Goal: Transaction & Acquisition: Book appointment/travel/reservation

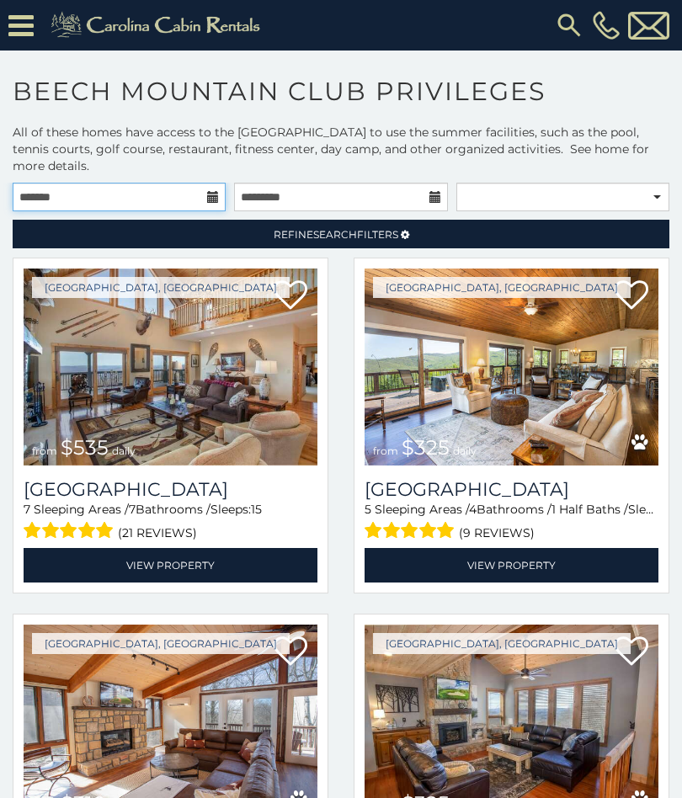
click at [142, 193] on input "text" at bounding box center [119, 197] width 213 height 29
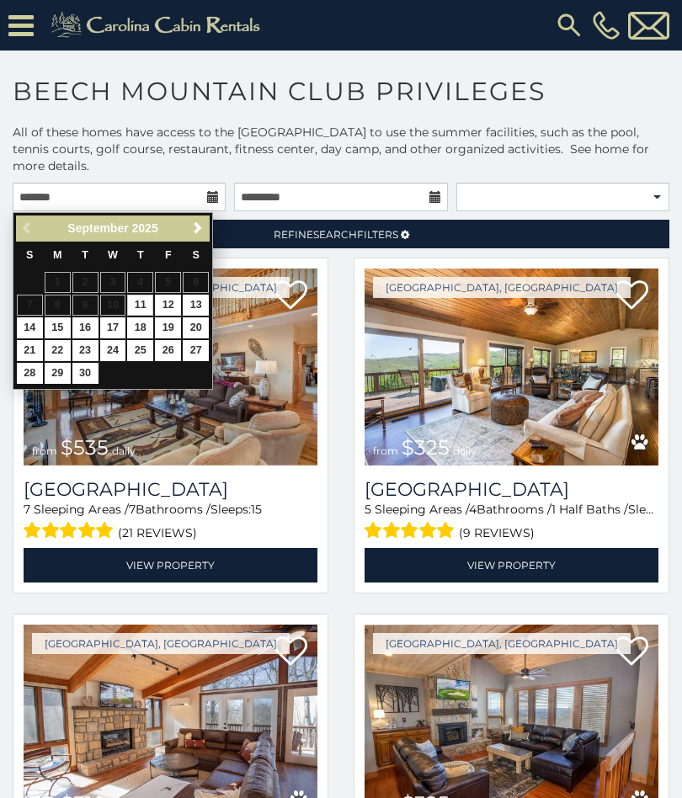
click at [190, 221] on link "Next" at bounding box center [197, 228] width 21 height 21
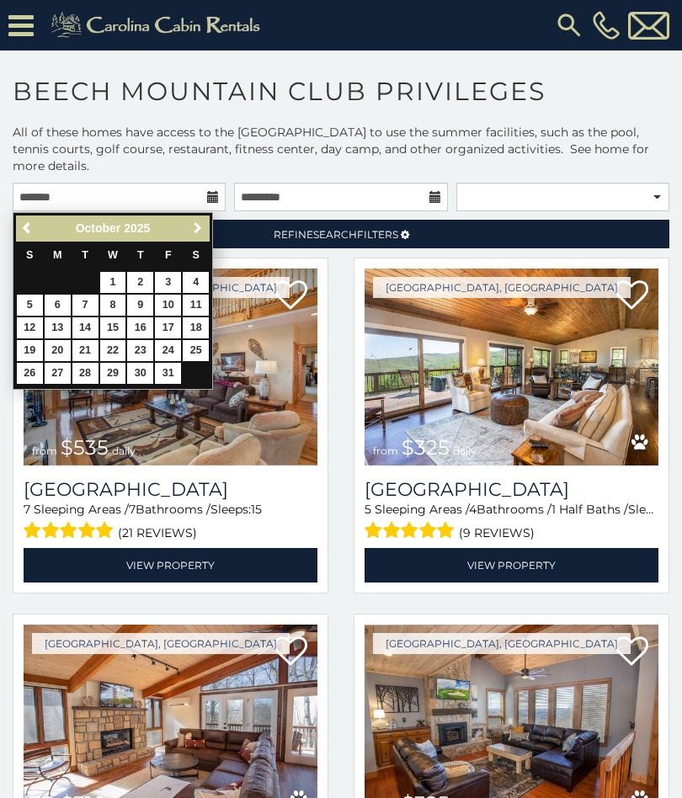
click at [195, 219] on link "Next" at bounding box center [197, 228] width 21 height 21
click at [193, 224] on span "Next" at bounding box center [197, 228] width 13 height 13
click at [188, 226] on link "Next" at bounding box center [197, 228] width 21 height 21
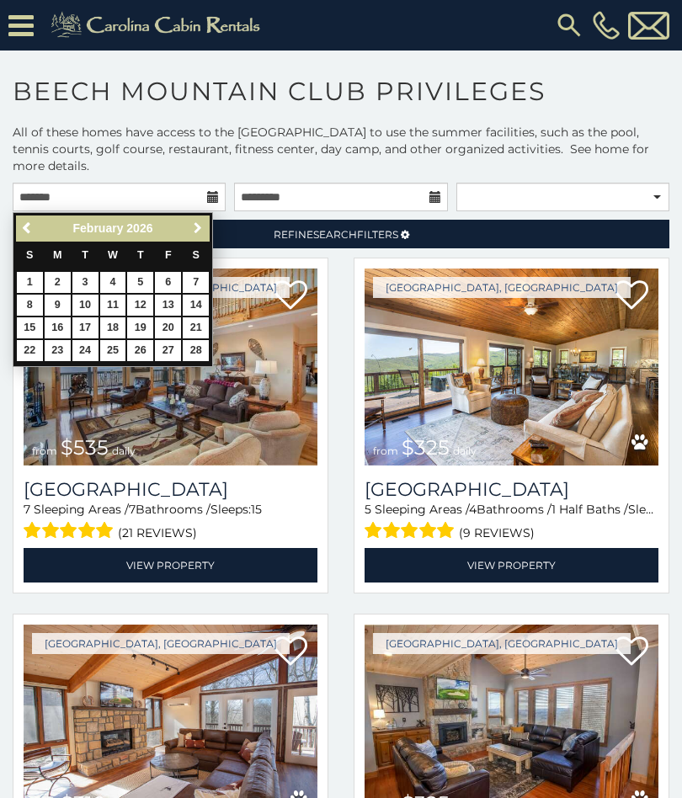
click at [190, 222] on link "Next" at bounding box center [197, 228] width 21 height 21
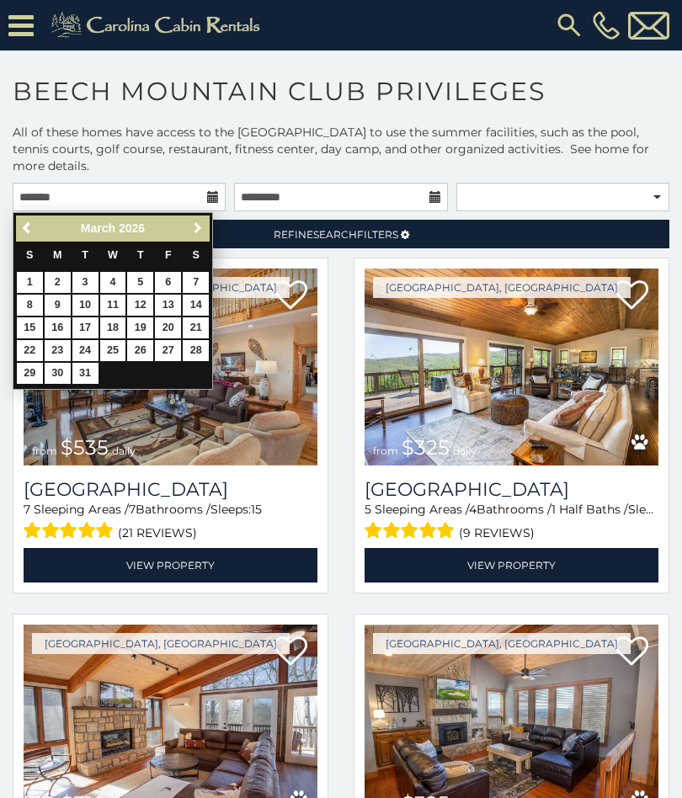
click at [189, 227] on link "Next" at bounding box center [197, 228] width 21 height 21
click at [182, 222] on div "April 2026" at bounding box center [113, 228] width 140 height 21
click at [182, 229] on div "April 2026" at bounding box center [113, 228] width 140 height 21
click at [179, 227] on div "April 2026" at bounding box center [113, 228] width 140 height 21
click at [182, 218] on div "April 2026" at bounding box center [113, 228] width 140 height 21
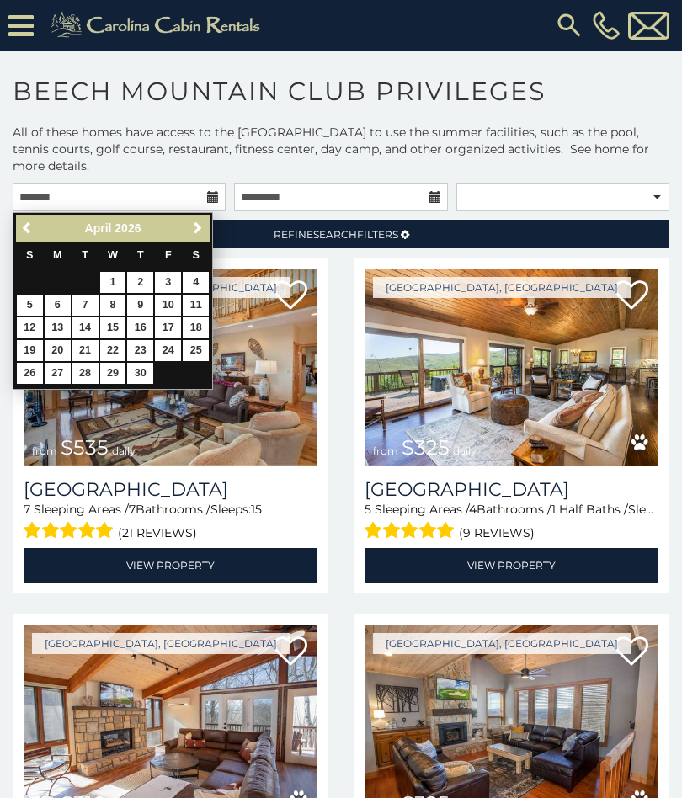
click at [188, 235] on link "Next" at bounding box center [197, 228] width 21 height 21
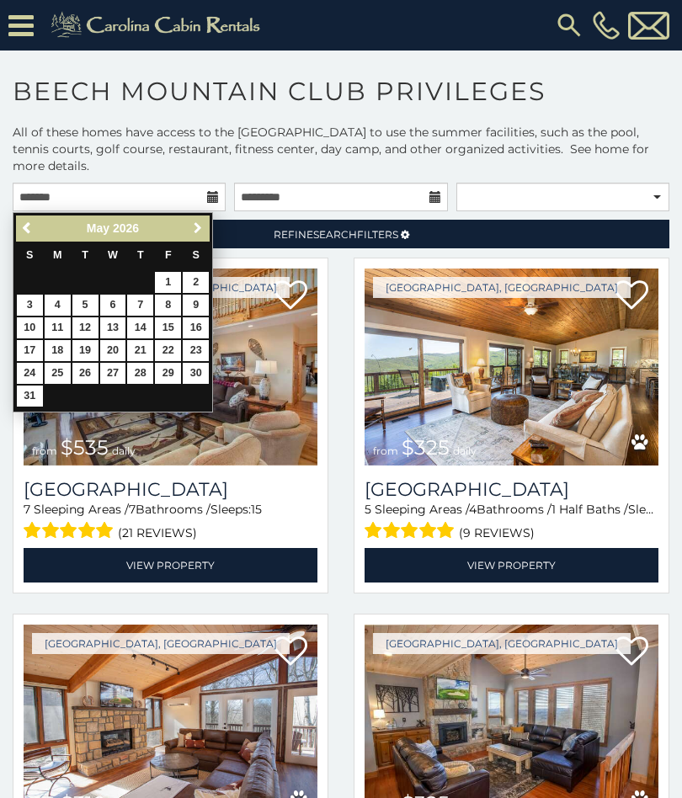
click at [189, 230] on link "Next" at bounding box center [197, 228] width 21 height 21
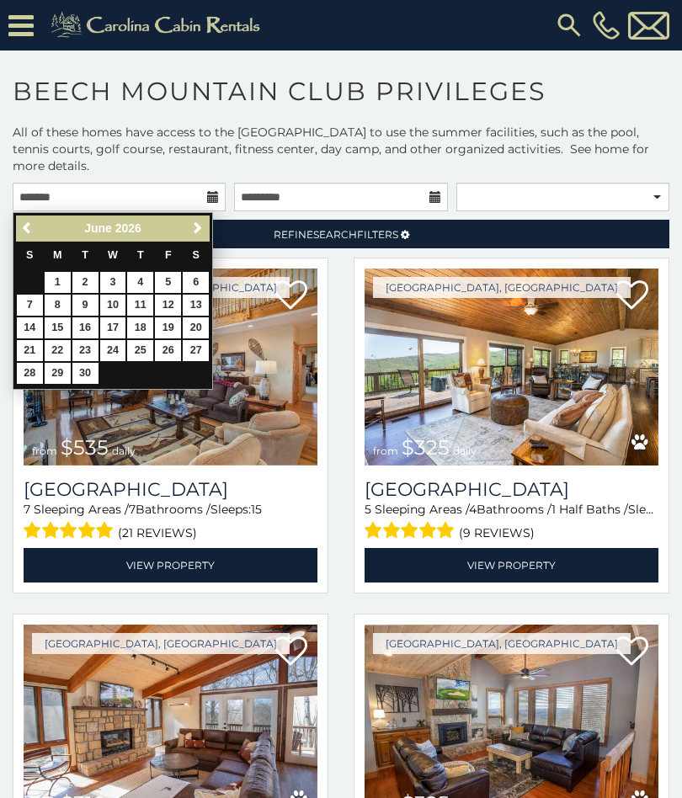
click at [182, 230] on div "June 2026" at bounding box center [113, 228] width 140 height 21
click at [196, 230] on span "Next" at bounding box center [197, 228] width 13 height 13
click at [200, 227] on span "Next" at bounding box center [197, 228] width 13 height 13
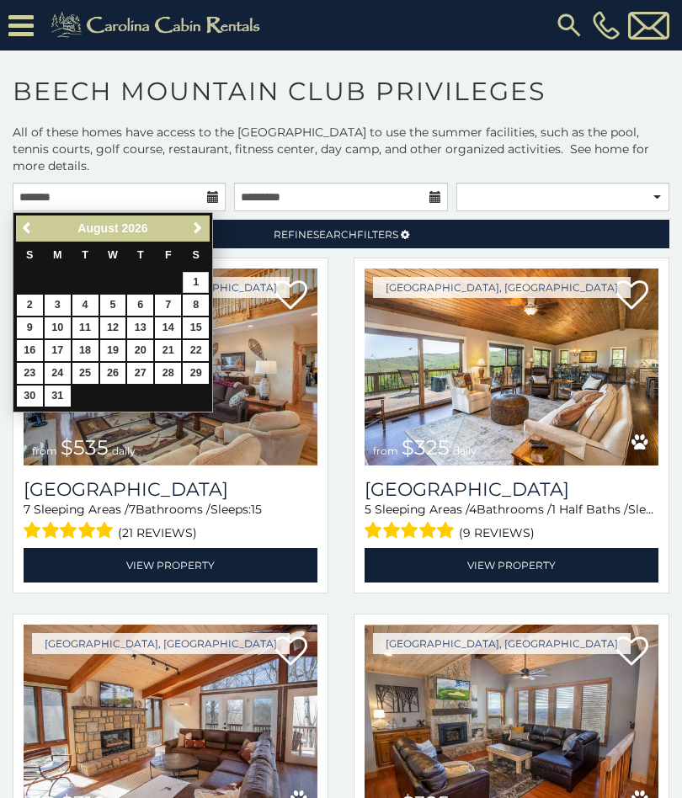
click at [203, 280] on link "1" at bounding box center [196, 282] width 26 height 21
type input "**********"
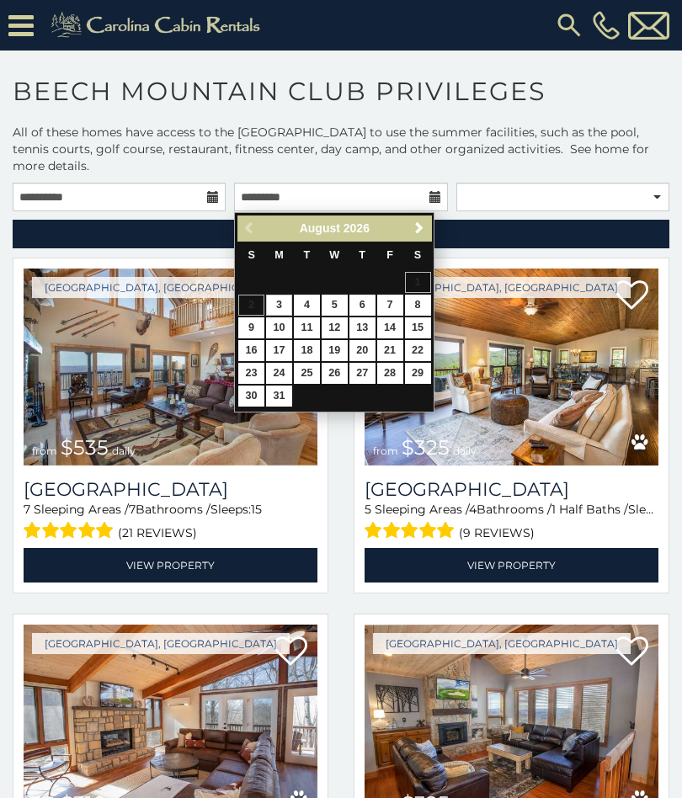
click at [421, 365] on link "29" at bounding box center [418, 373] width 26 height 21
type input "**********"
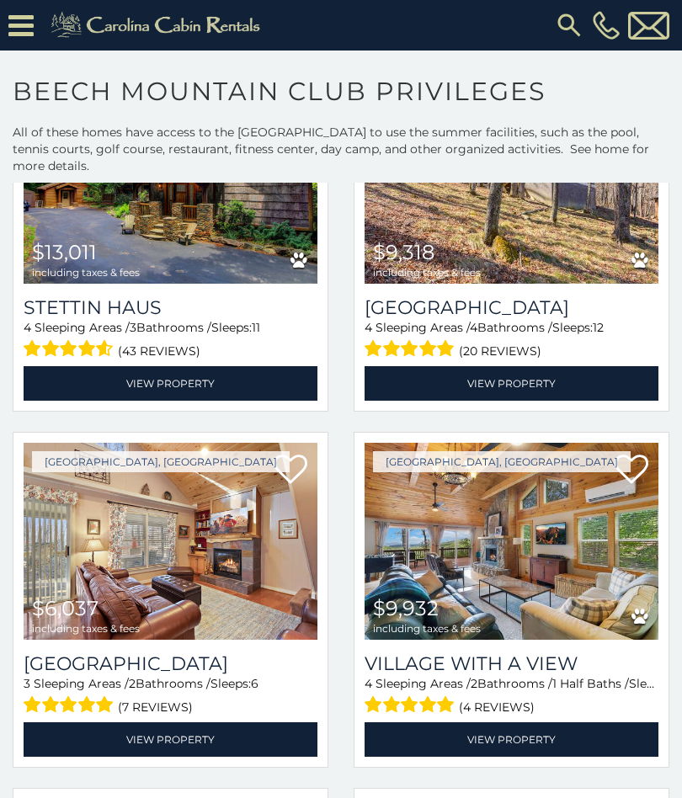
scroll to position [1252, 0]
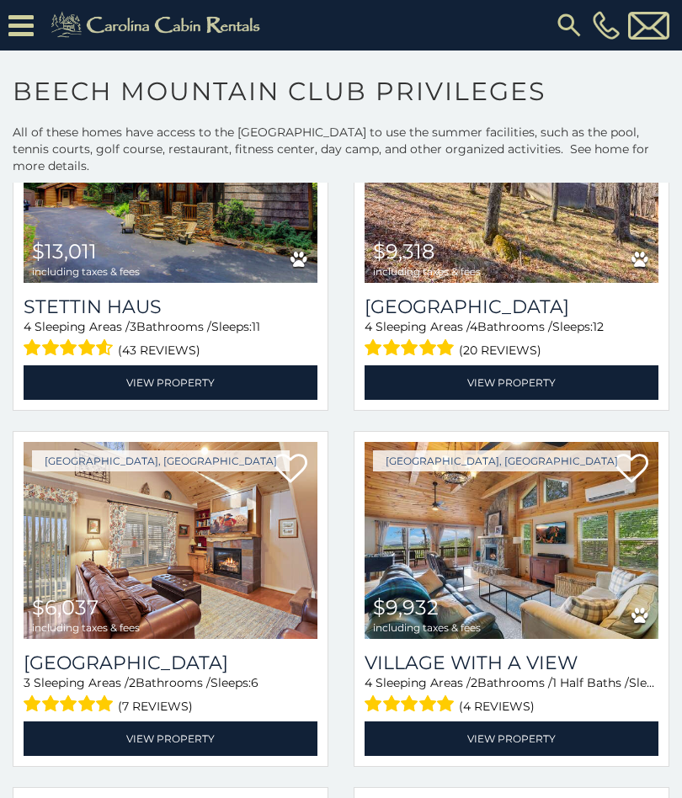
click at [610, 581] on img at bounding box center [512, 540] width 294 height 197
click at [540, 675] on h3 "Village with a View" at bounding box center [512, 663] width 294 height 23
click at [527, 745] on link "View Property" at bounding box center [512, 739] width 294 height 35
click at [501, 727] on link "View Property" at bounding box center [512, 739] width 294 height 35
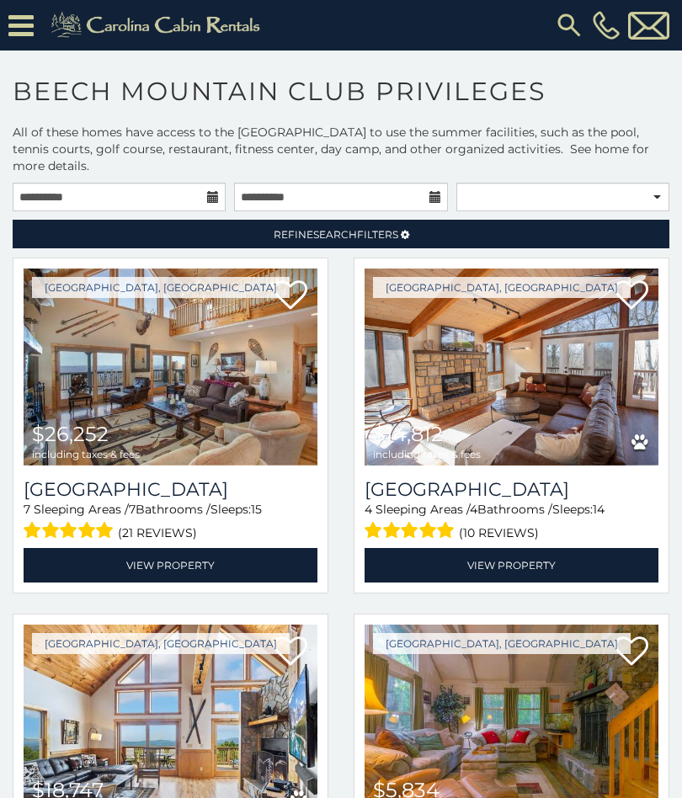
scroll to position [0, 0]
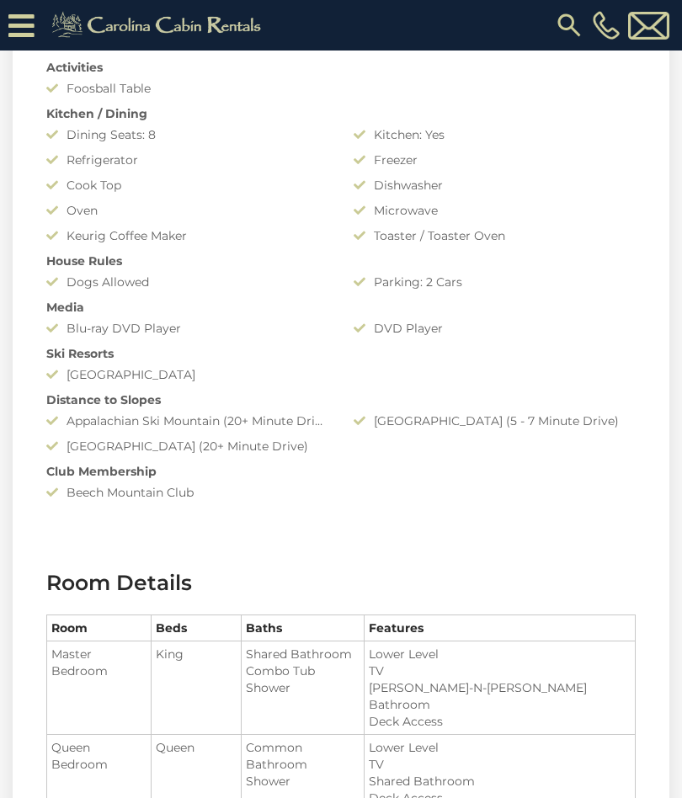
scroll to position [1545, 0]
